Goal: Transaction & Acquisition: Purchase product/service

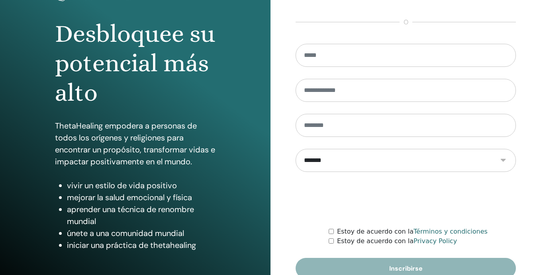
scroll to position [107, 0]
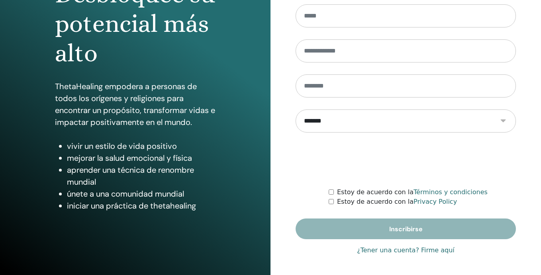
click at [387, 251] on link "¿Tener una cuenta? Firme aquí" at bounding box center [406, 251] width 98 height 10
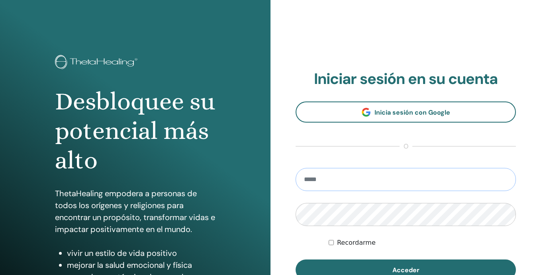
click at [354, 176] on input "email" at bounding box center [405, 179] width 220 height 23
type input "**********"
click at [295, 260] on button "Acceder" at bounding box center [405, 270] width 220 height 21
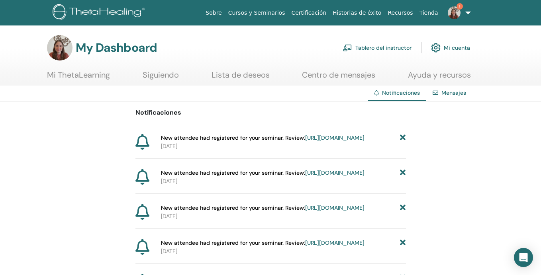
click at [346, 141] on link "https://member.thetahealing.com/instructor/seminar/377943/attendees" at bounding box center [334, 137] width 59 height 7
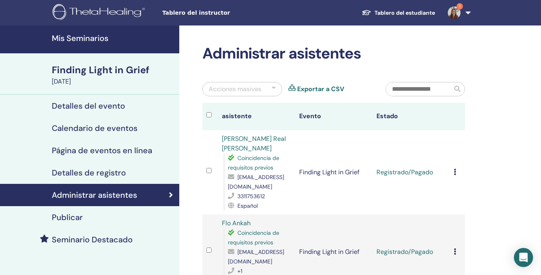
click at [99, 43] on h4 "Mis Seminarios" at bounding box center [113, 38] width 123 height 10
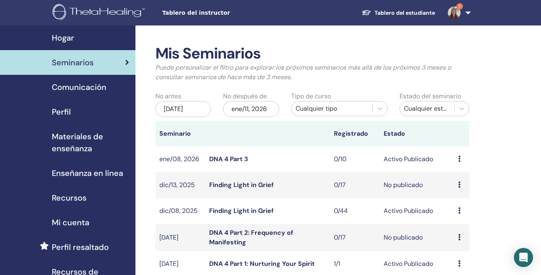
click at [316, 108] on div "Cualquier tipo" at bounding box center [331, 109] width 73 height 10
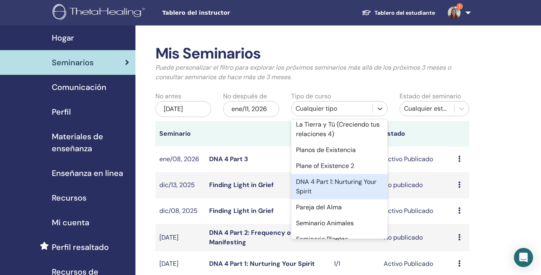
scroll to position [473, 0]
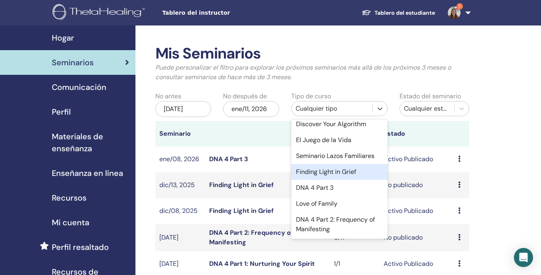
click at [338, 168] on div "Finding Light in Grief" at bounding box center [339, 172] width 97 height 16
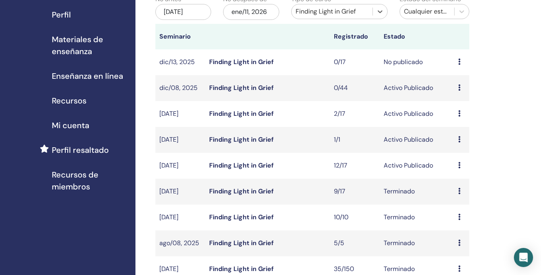
scroll to position [96, 0]
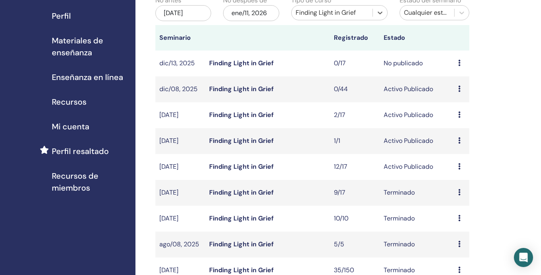
click at [266, 16] on div "ene/11, 2026" at bounding box center [251, 13] width 56 height 16
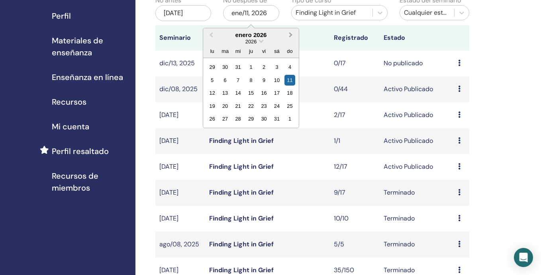
click at [291, 35] on span "Next Month" at bounding box center [291, 35] width 0 height 8
click at [277, 81] on div "7" at bounding box center [276, 80] width 11 height 11
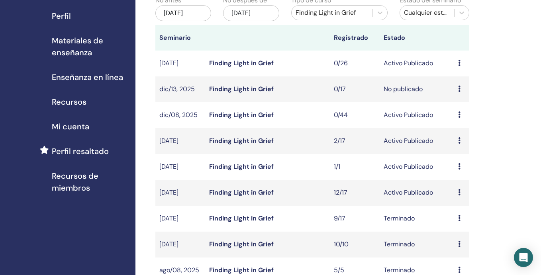
click at [459, 66] on icon at bounding box center [459, 63] width 2 height 6
click at [460, 100] on link "asistentes" at bounding box center [460, 100] width 30 height 8
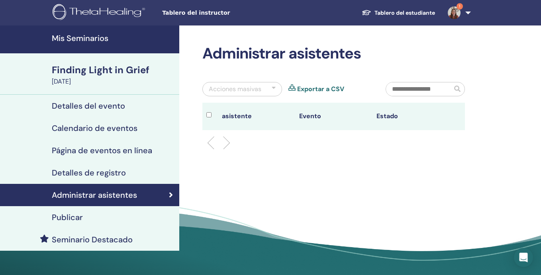
click at [127, 108] on div "Detalles del evento" at bounding box center [89, 106] width 166 height 10
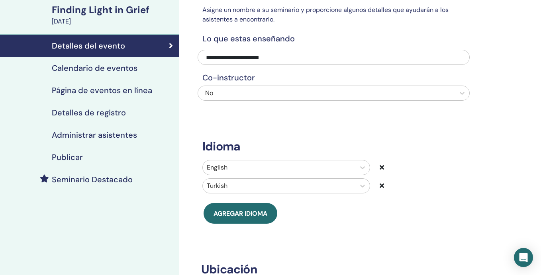
scroll to position [50, 0]
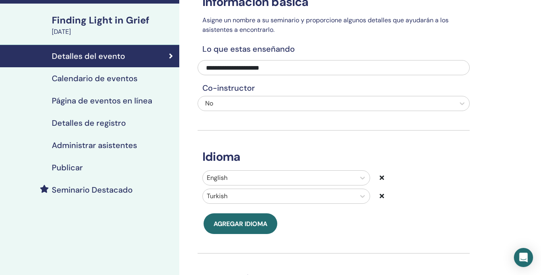
click at [151, 80] on div "Calendario de eventos" at bounding box center [89, 79] width 166 height 10
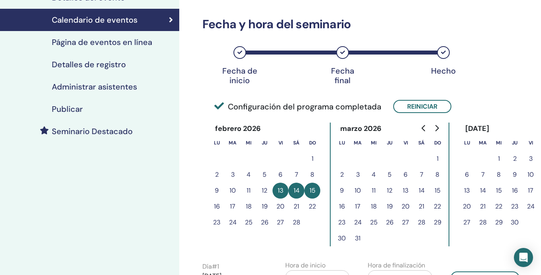
scroll to position [105, 0]
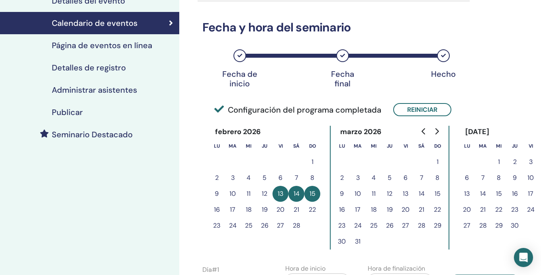
click at [145, 51] on link "Página de eventos en línea" at bounding box center [89, 45] width 179 height 22
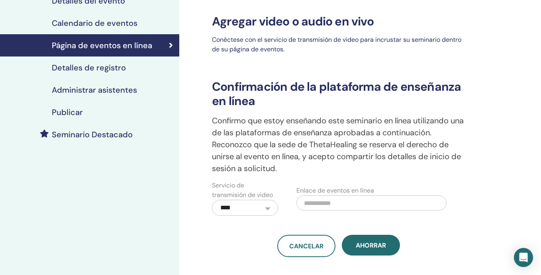
click at [142, 66] on div "Detalles de registro" at bounding box center [89, 68] width 166 height 10
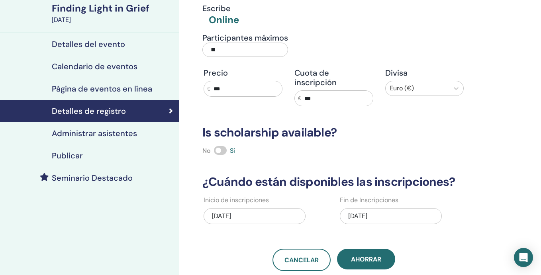
scroll to position [58, 0]
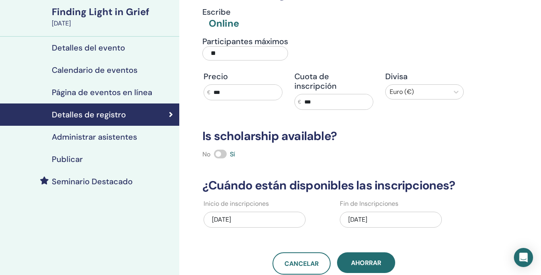
click at [228, 92] on input "***" at bounding box center [246, 92] width 72 height 15
type input "***"
click at [315, 96] on input "***" at bounding box center [337, 101] width 72 height 15
type input "***"
drag, startPoint x: 231, startPoint y: 57, endPoint x: 188, endPoint y: 57, distance: 43.8
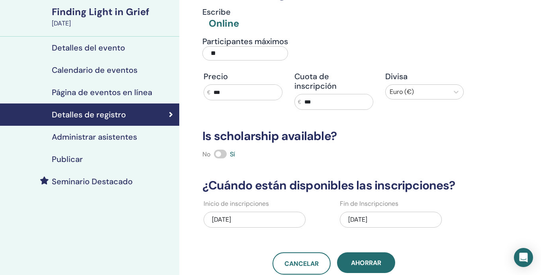
click at [188, 57] on div "Detalles de registro Escribe Online Participantes máximos ** Precio € *** Cuota…" at bounding box center [359, 176] width 360 height 419
click at [382, 133] on h3 "Is scholarship available?" at bounding box center [333, 136] width 272 height 14
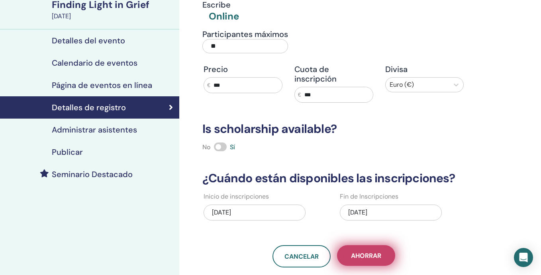
click at [368, 252] on span "Ahorrar" at bounding box center [366, 256] width 30 height 8
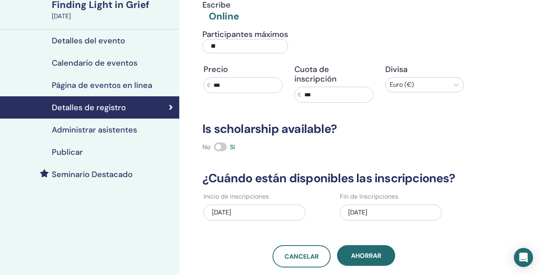
click at [368, 252] on span "Ahorrar" at bounding box center [366, 256] width 30 height 8
click at [147, 131] on div "Administrar asistentes" at bounding box center [89, 130] width 166 height 10
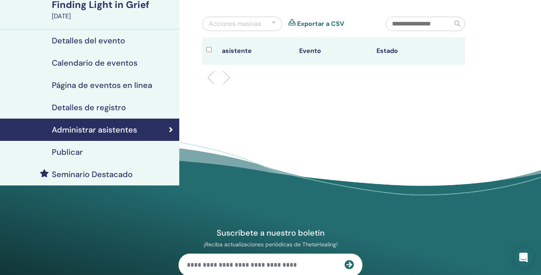
click at [147, 147] on div "Publicar" at bounding box center [89, 152] width 166 height 10
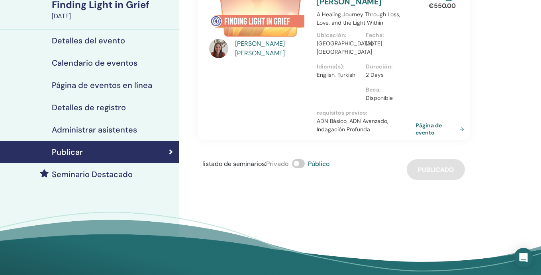
click at [423, 130] on link "Página de evento" at bounding box center [441, 129] width 52 height 14
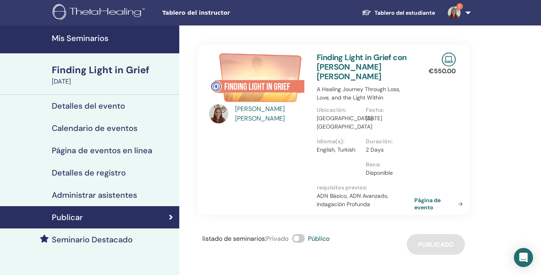
scroll to position [65, 0]
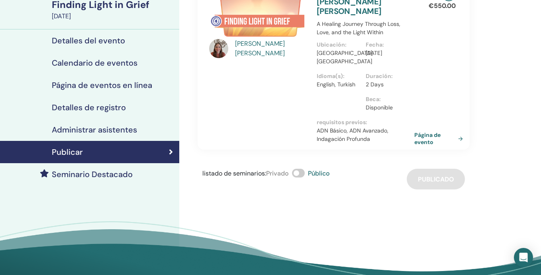
click at [79, 175] on h4 "Seminario Destacado" at bounding box center [92, 175] width 81 height 10
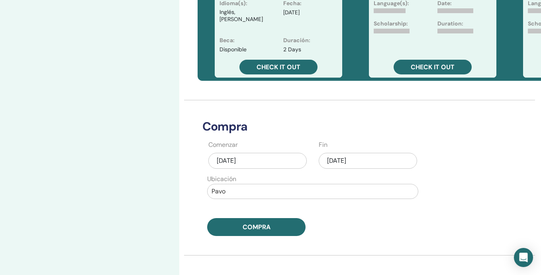
scroll to position [303, 0]
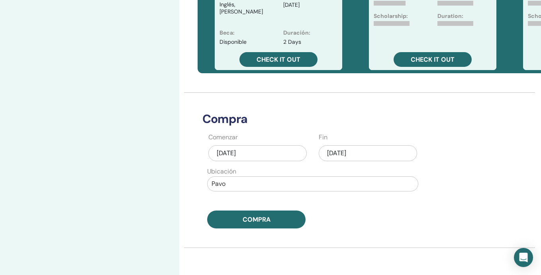
click at [223, 154] on div "[DATE]" at bounding box center [257, 153] width 98 height 16
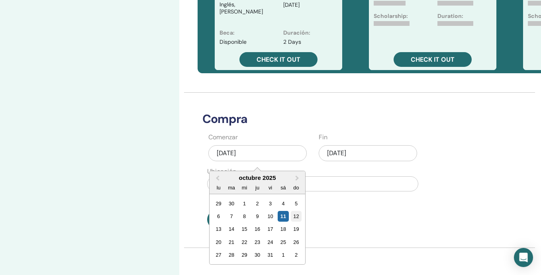
click at [293, 215] on div "12" at bounding box center [296, 216] width 11 height 11
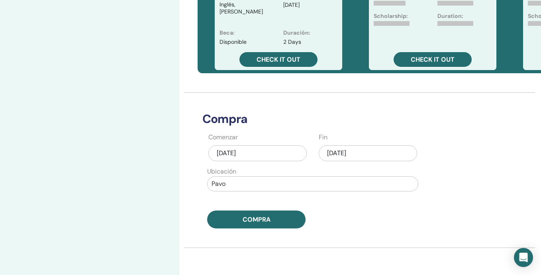
click at [345, 154] on div "[DATE]" at bounding box center [368, 153] width 98 height 16
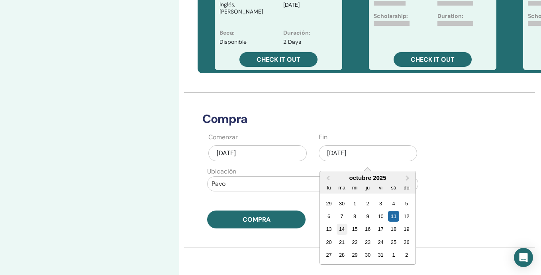
click at [343, 230] on div "14" at bounding box center [341, 229] width 11 height 11
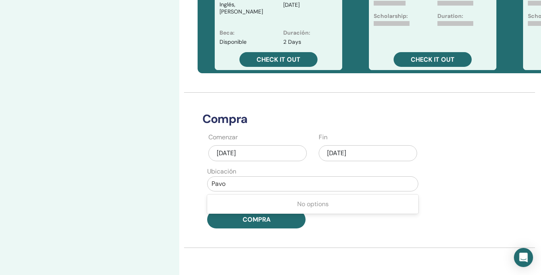
click at [242, 187] on div at bounding box center [312, 183] width 202 height 11
click at [244, 202] on div "No options" at bounding box center [312, 204] width 211 height 16
type input "*"
click at [197, 189] on div "Comenzar oct/12, 2025 Fin oct/14, 2025 Ubicación Use Up and Down to choose opti…" at bounding box center [312, 181] width 230 height 96
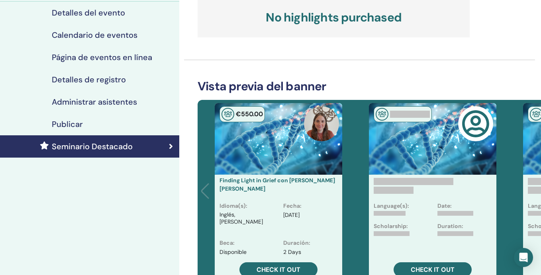
scroll to position [0, 0]
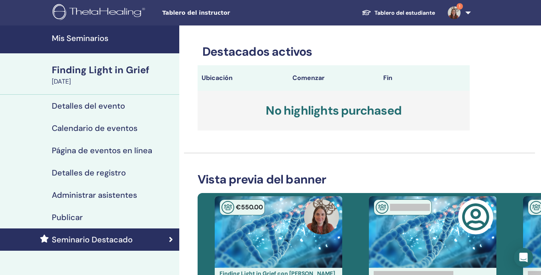
click at [114, 109] on h4 "Detalles del evento" at bounding box center [88, 106] width 73 height 10
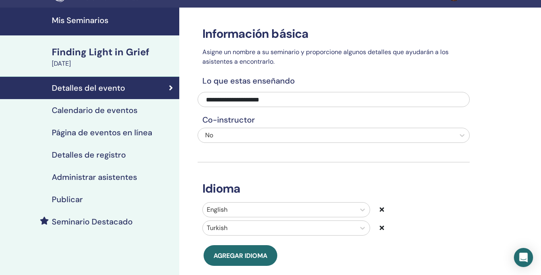
scroll to position [20, 0]
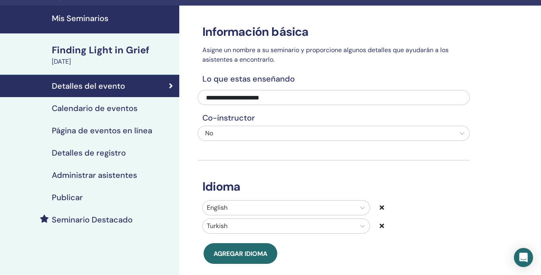
click at [114, 109] on h4 "Calendario de eventos" at bounding box center [95, 109] width 86 height 10
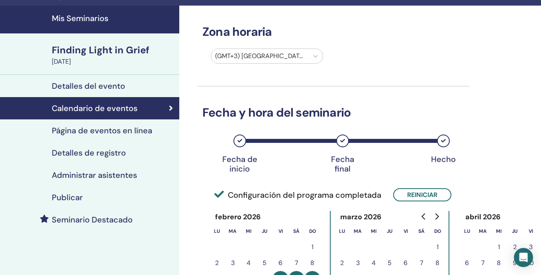
click at [112, 85] on h4 "Detalles del evento" at bounding box center [88, 86] width 73 height 10
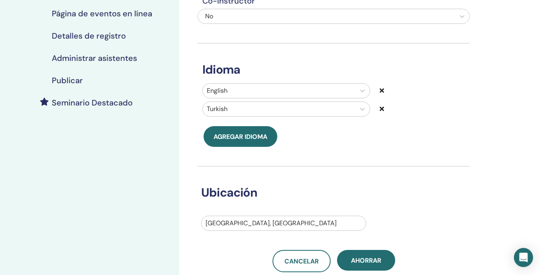
scroll to position [139, 0]
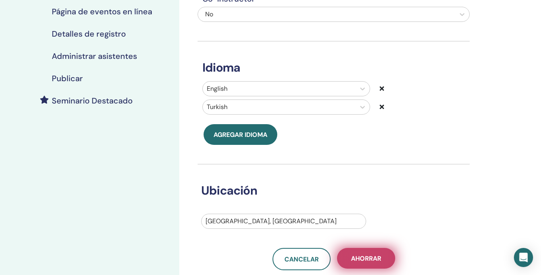
click at [358, 256] on span "Ahorrar" at bounding box center [366, 258] width 30 height 8
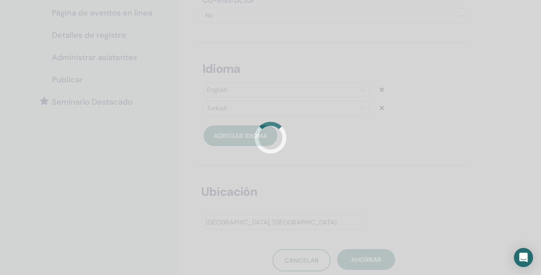
scroll to position [139, 0]
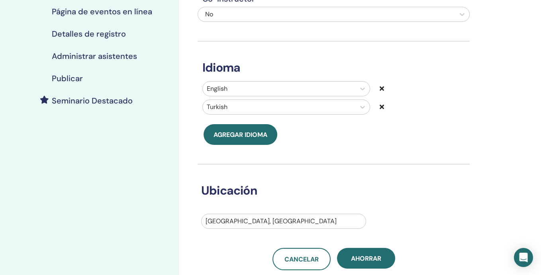
click at [130, 103] on h4 "Seminario Destacado" at bounding box center [92, 101] width 81 height 10
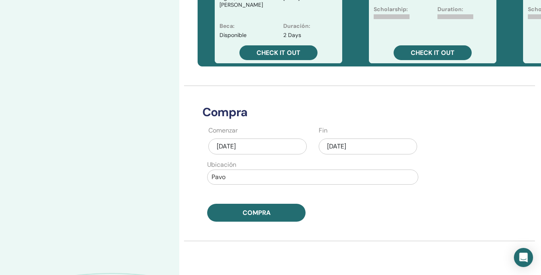
scroll to position [317, 0]
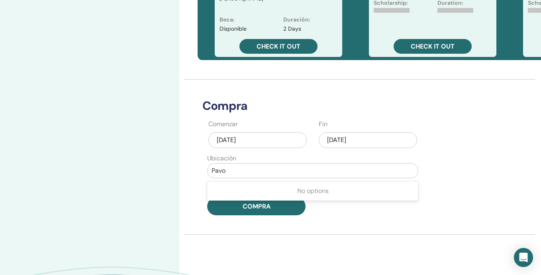
click at [235, 174] on div at bounding box center [312, 170] width 202 height 11
type input "*"
click at [239, 222] on div "Destacados activos Ubicación Comenzar Fin No highlights purchased Vista previa …" at bounding box center [359, 27] width 360 height 637
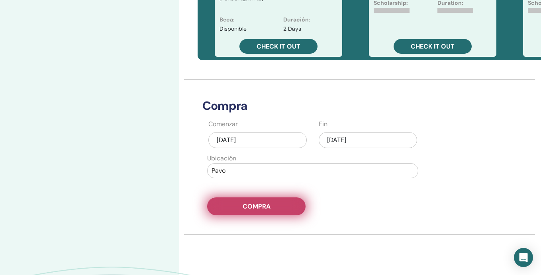
click at [241, 210] on button "Compra" at bounding box center [256, 206] width 98 height 18
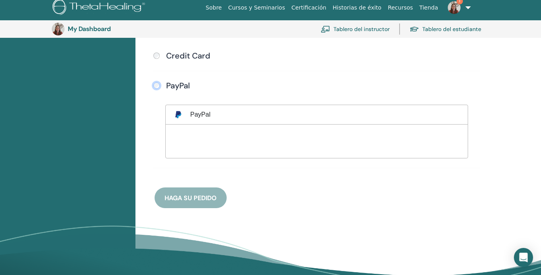
scroll to position [240, 0]
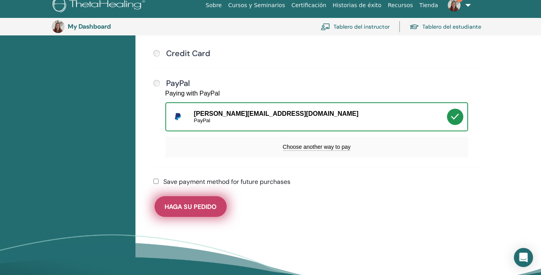
click at [207, 206] on button "Haga su pedido" at bounding box center [190, 206] width 72 height 21
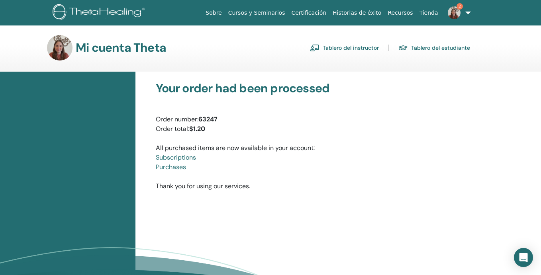
click at [455, 13] on img at bounding box center [454, 12] width 13 height 13
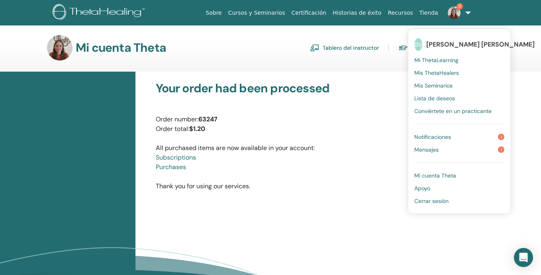
click at [445, 138] on span "Notificaciones" at bounding box center [432, 136] width 37 height 7
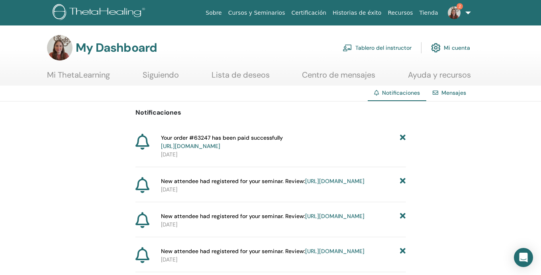
click at [220, 145] on link "https://member.thetahealing.com/member/account/subscriptions/purchases" at bounding box center [190, 146] width 59 height 7
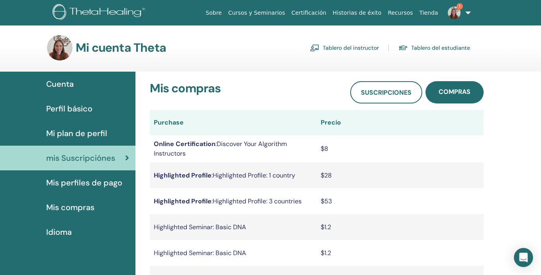
click at [331, 47] on link "Tablero del instructor" at bounding box center [344, 47] width 69 height 13
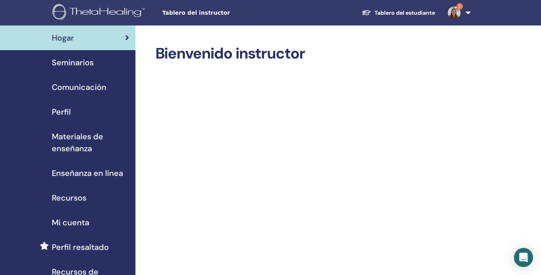
click at [99, 64] on div "Seminarios" at bounding box center [67, 63] width 123 height 12
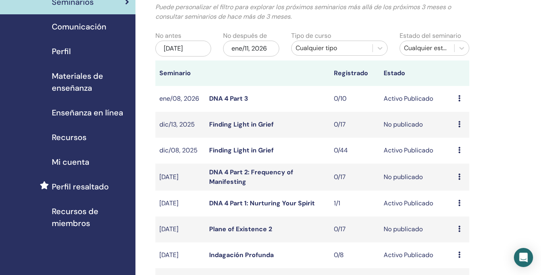
scroll to position [9, 0]
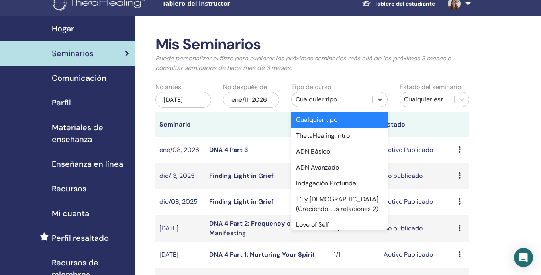
click at [313, 100] on div "Cualquier tipo" at bounding box center [331, 100] width 73 height 10
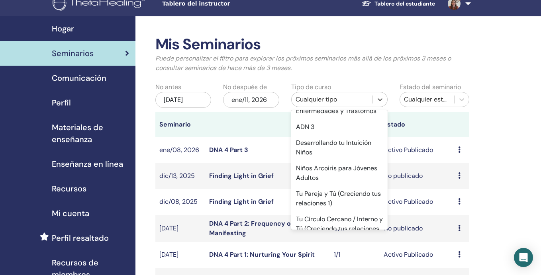
scroll to position [473, 0]
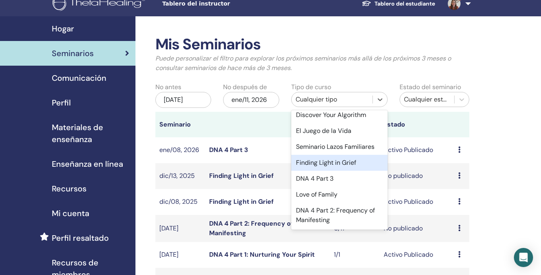
click at [316, 162] on div "Finding Light in Grief" at bounding box center [339, 163] width 97 height 16
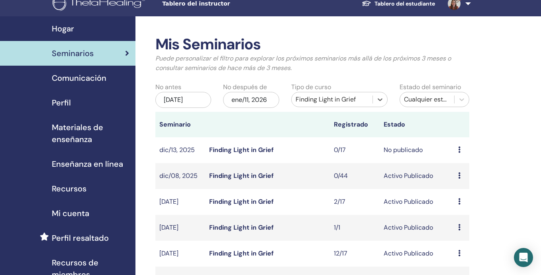
click at [266, 95] on div "ene/11, 2026" at bounding box center [251, 100] width 56 height 16
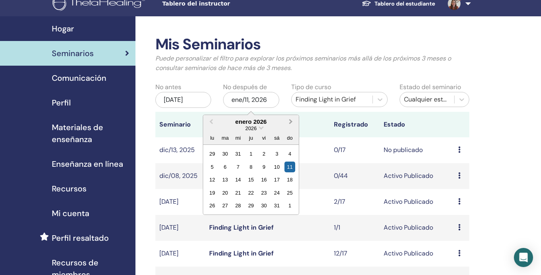
click at [292, 123] on button "Next Month" at bounding box center [291, 122] width 13 height 13
click at [289, 166] on div "8" at bounding box center [289, 167] width 11 height 11
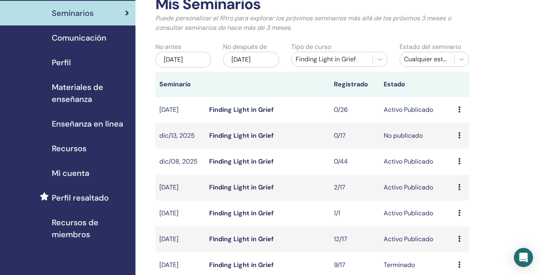
scroll to position [55, 0]
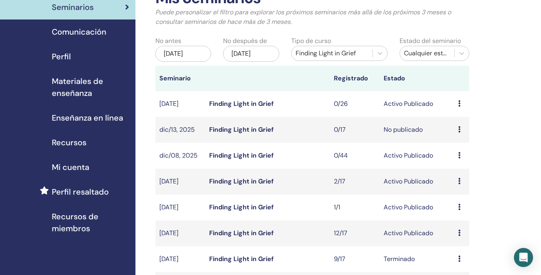
click at [457, 109] on td "Avance Editar asistentes Cancelar" at bounding box center [461, 104] width 15 height 26
click at [460, 107] on icon at bounding box center [459, 103] width 2 height 6
click at [461, 141] on link "asistentes" at bounding box center [460, 141] width 30 height 8
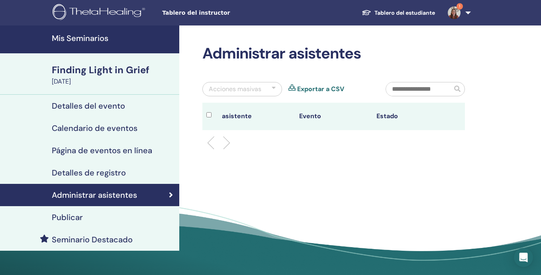
click at [163, 212] on link "Publicar" at bounding box center [89, 217] width 179 height 22
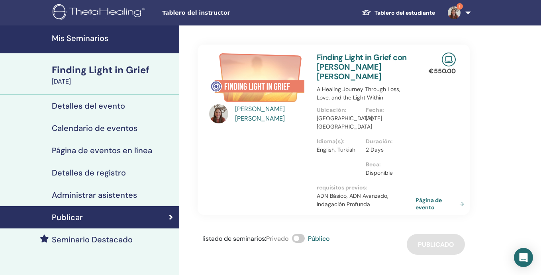
click at [424, 197] on link "Página de evento" at bounding box center [441, 204] width 52 height 14
